Goal: Task Accomplishment & Management: Manage account settings

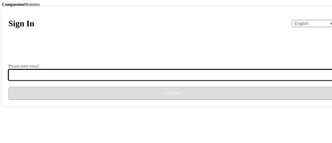
click at [139, 80] on input "Please enter email" at bounding box center [175, 74] width 334 height 11
type input "ncharitycdosdrug1069@gmail.com"
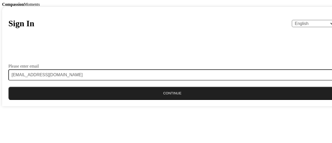
click at [155, 100] on button "Continue" at bounding box center [172, 92] width 328 height 13
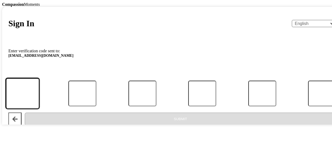
click at [39, 106] on input "Code" at bounding box center [22, 93] width 33 height 30
paste input "097623"
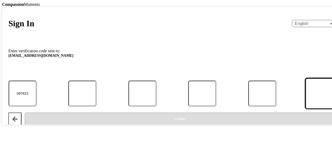
type input "0"
type input "9"
type input "7"
type input "6"
type input "2"
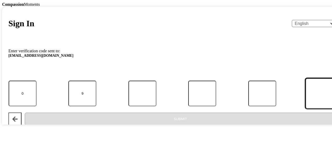
type input "3"
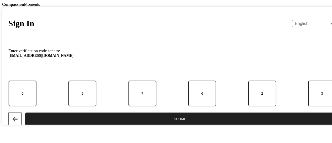
click at [148, 122] on button "Submit" at bounding box center [180, 118] width 311 height 13
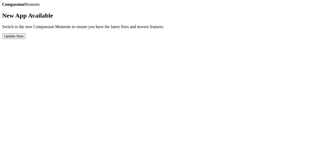
click at [25, 39] on button "Update Now" at bounding box center [13, 36] width 23 height 6
